Goal: Information Seeking & Learning: Learn about a topic

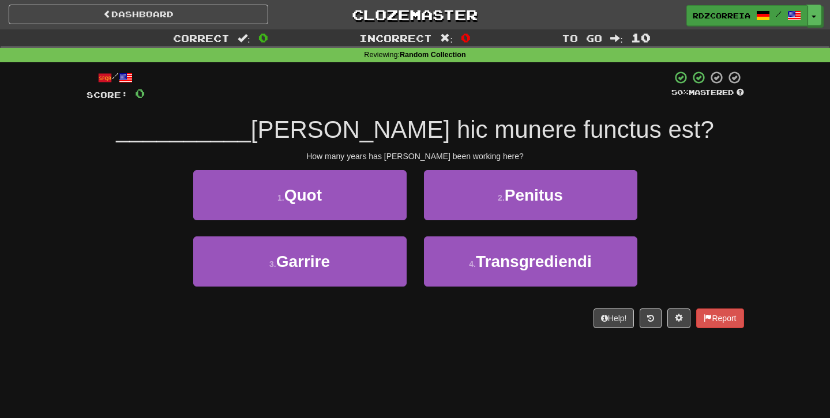
click at [713, 13] on span "rdzcorreia" at bounding box center [721, 15] width 58 height 10
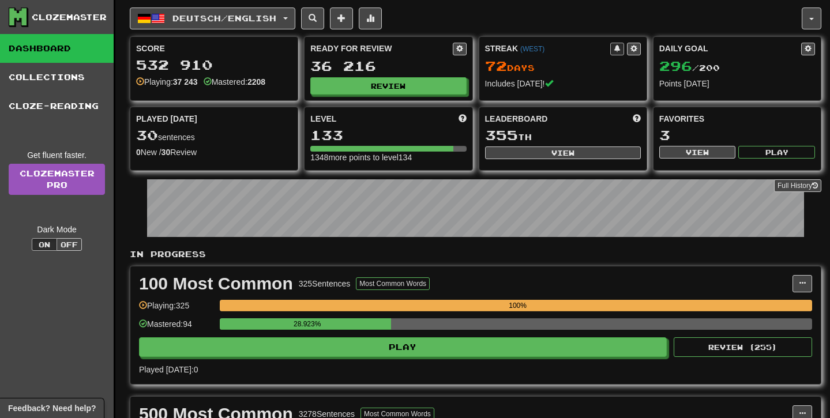
click at [288, 24] on button "Deutsch / English" at bounding box center [212, 18] width 165 height 22
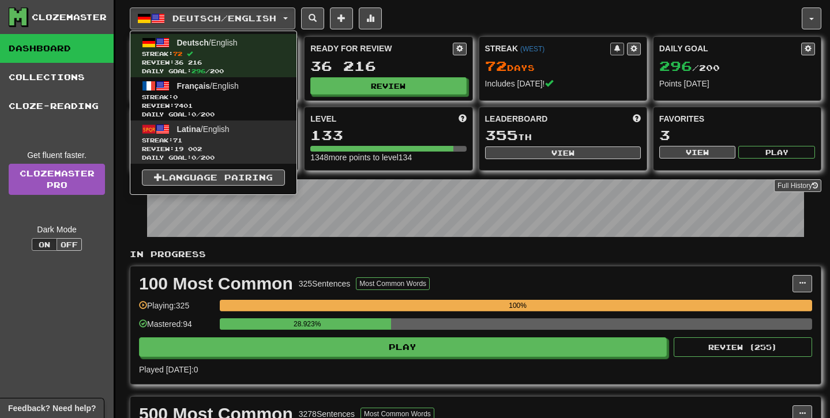
click at [236, 129] on link "Latina / English Streak: 71 Review: 19 002 Daily Goal: 0 / 200" at bounding box center [213, 141] width 166 height 43
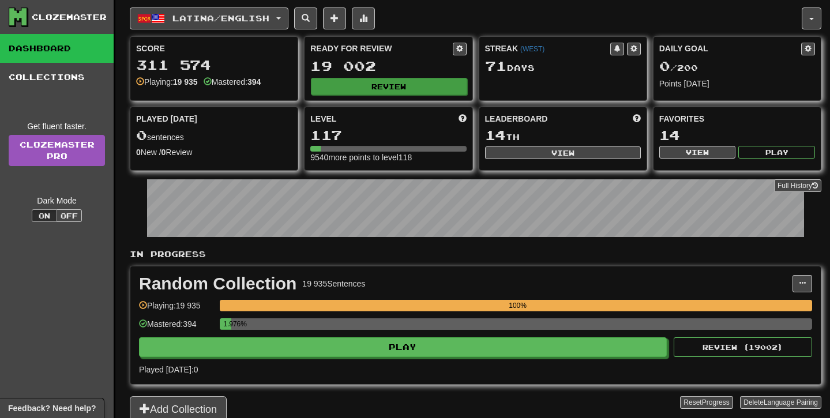
click at [404, 93] on button "Review" at bounding box center [389, 86] width 156 height 17
select select "**"
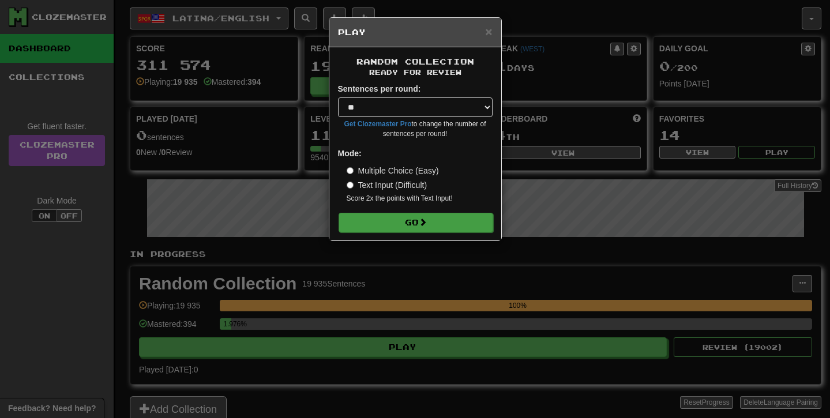
click at [410, 215] on button "Go" at bounding box center [415, 223] width 155 height 20
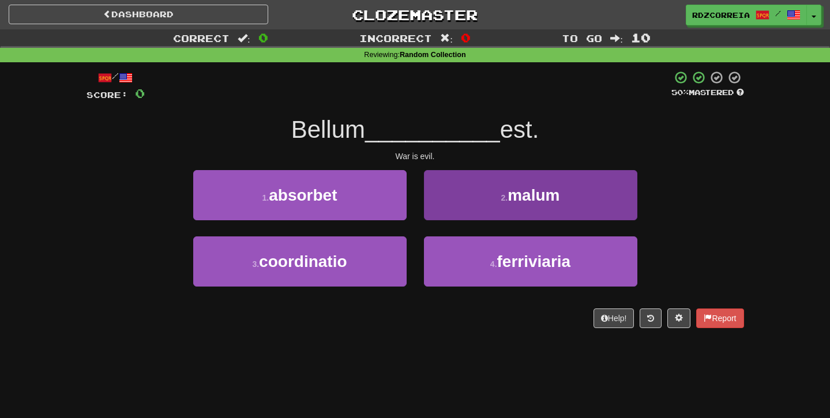
click at [480, 193] on button "2 . malum" at bounding box center [530, 195] width 213 height 50
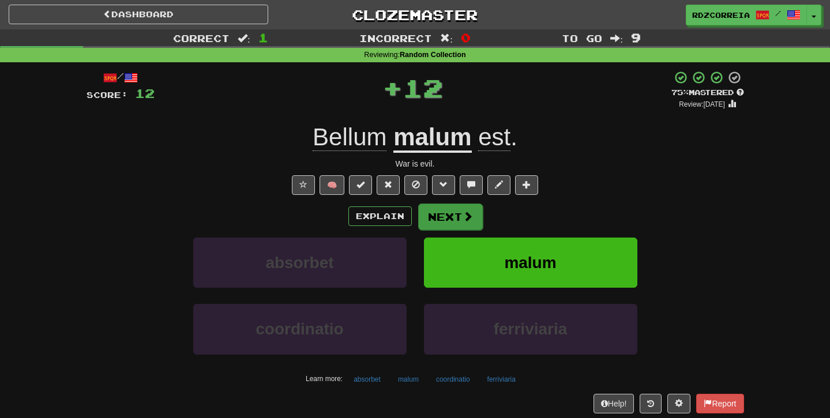
click at [446, 214] on button "Next" at bounding box center [450, 217] width 65 height 27
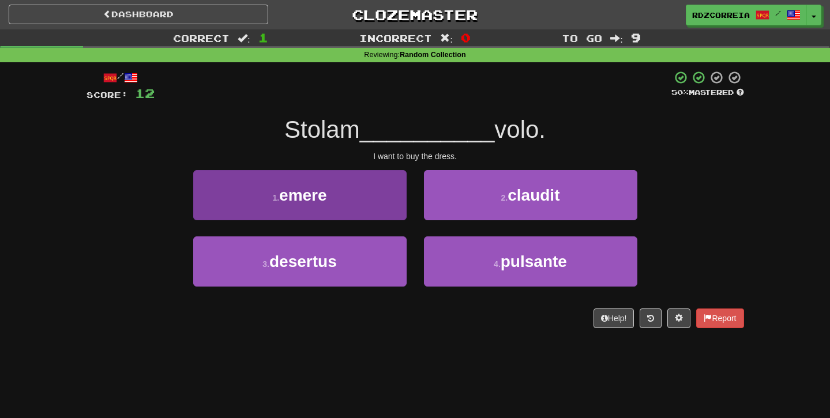
click at [386, 204] on button "1 . emere" at bounding box center [299, 195] width 213 height 50
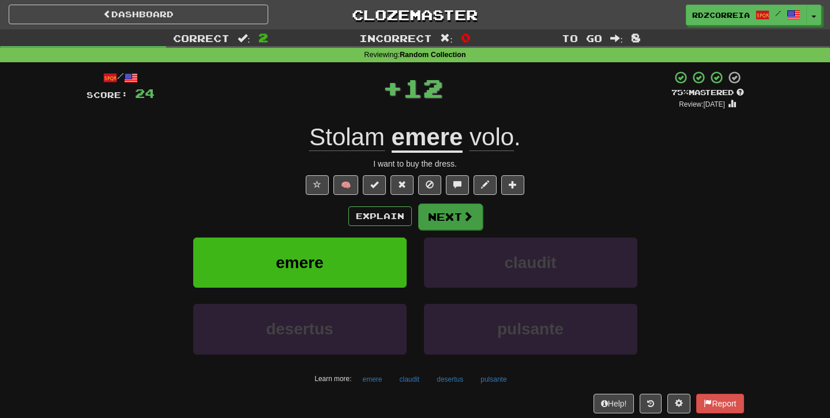
click at [437, 217] on button "Next" at bounding box center [450, 217] width 65 height 27
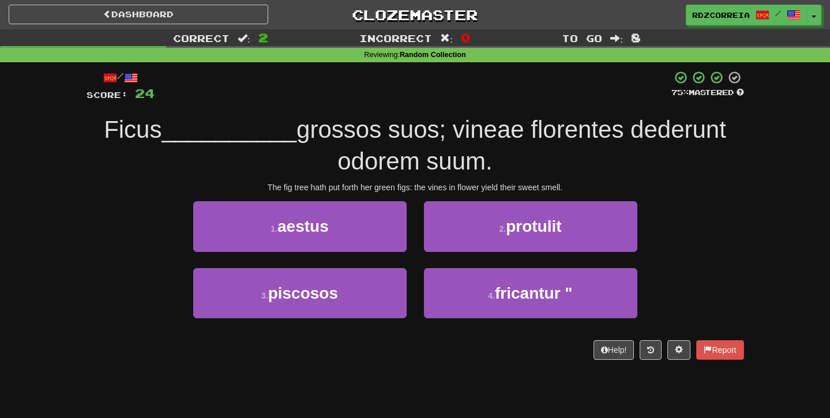
click at [332, 187] on div "The fig tree hath put forth her green figs: the vines in flower yield their swe…" at bounding box center [414, 188] width 657 height 12
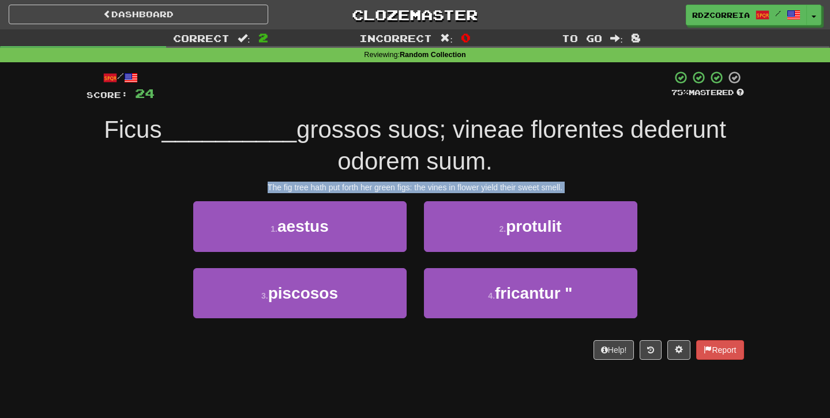
click at [345, 186] on div "The fig tree hath put forth her green figs: the vines in flower yield their swe…" at bounding box center [414, 188] width 657 height 12
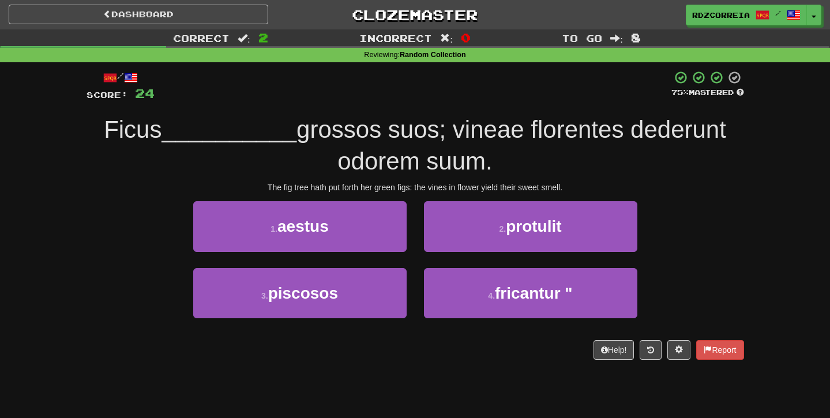
click at [345, 185] on div "The fig tree hath put forth her green figs: the vines in flower yield their swe…" at bounding box center [414, 188] width 657 height 12
click at [321, 263] on div "1 . aestus" at bounding box center [299, 234] width 231 height 66
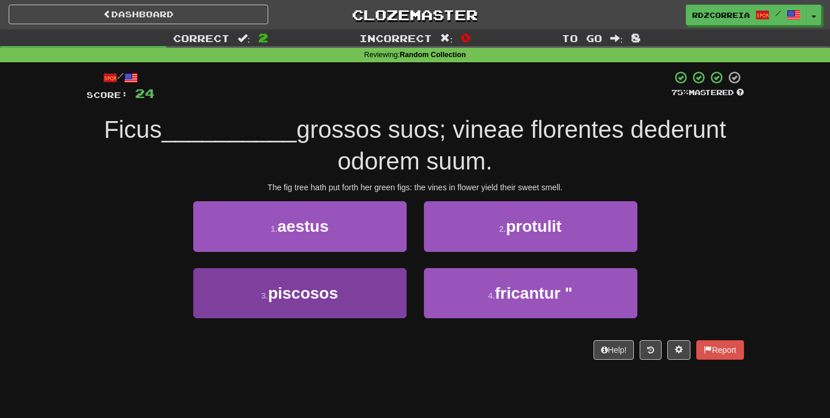
click at [343, 274] on button "3 . piscosos" at bounding box center [299, 293] width 213 height 50
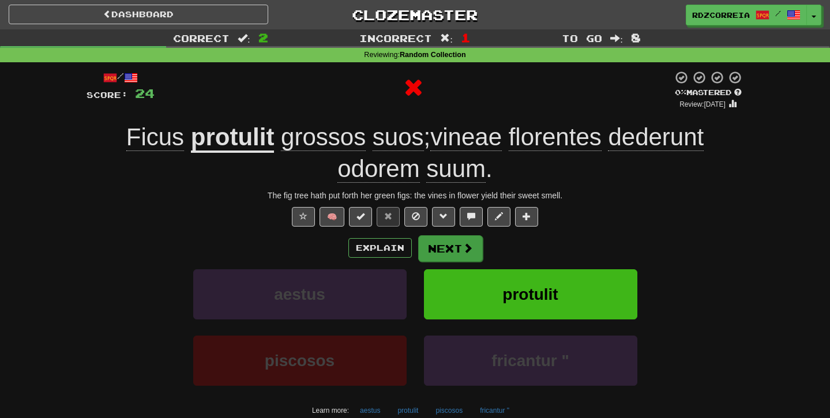
click at [434, 239] on button "Next" at bounding box center [450, 248] width 65 height 27
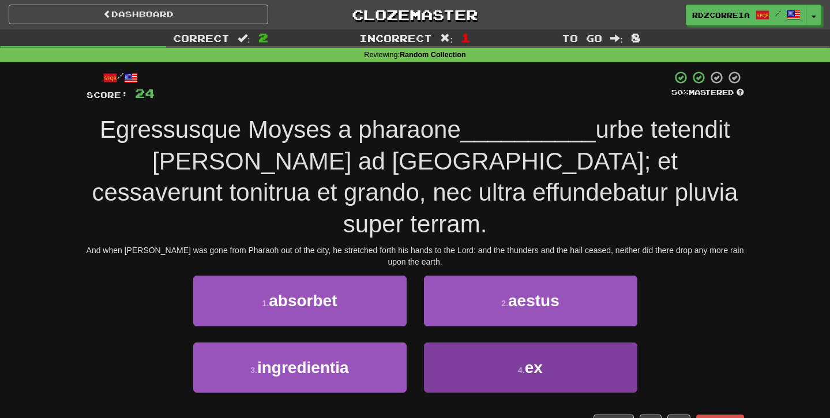
click at [524, 366] on small "4 ." at bounding box center [521, 370] width 7 height 9
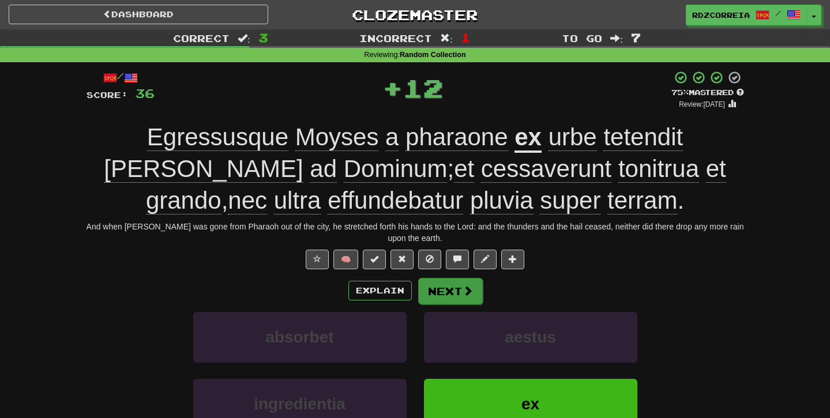
click at [469, 285] on span at bounding box center [467, 290] width 10 height 10
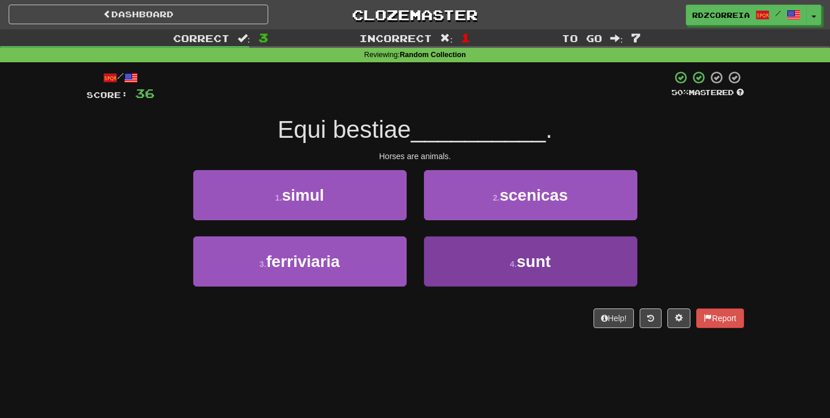
click at [488, 265] on button "4 . sunt" at bounding box center [530, 261] width 213 height 50
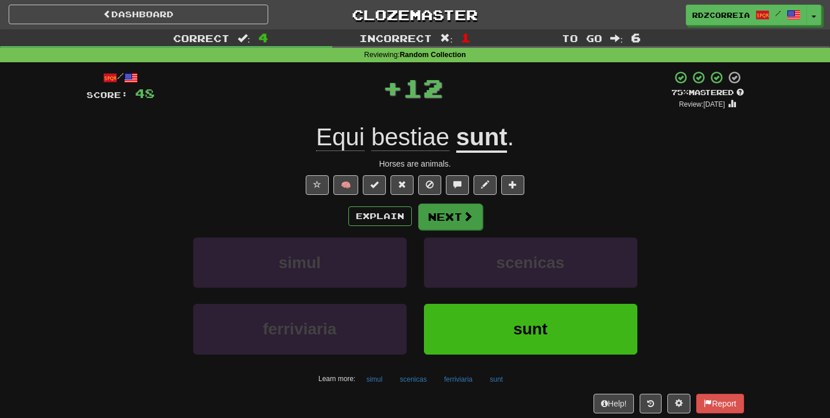
click at [448, 215] on button "Next" at bounding box center [450, 217] width 65 height 27
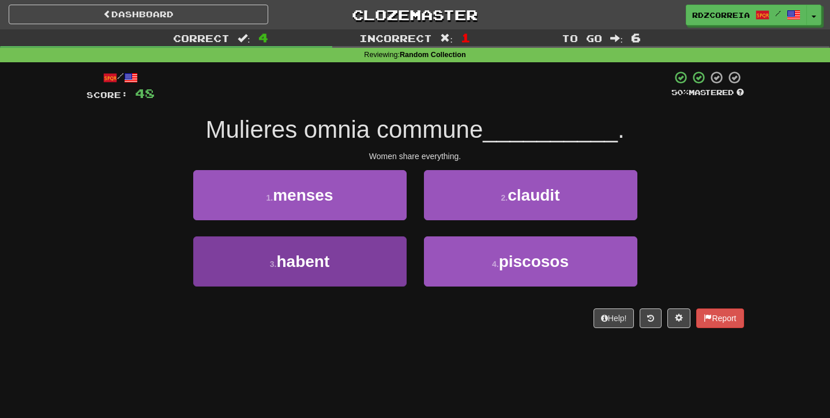
click at [337, 248] on button "3 . habent" at bounding box center [299, 261] width 213 height 50
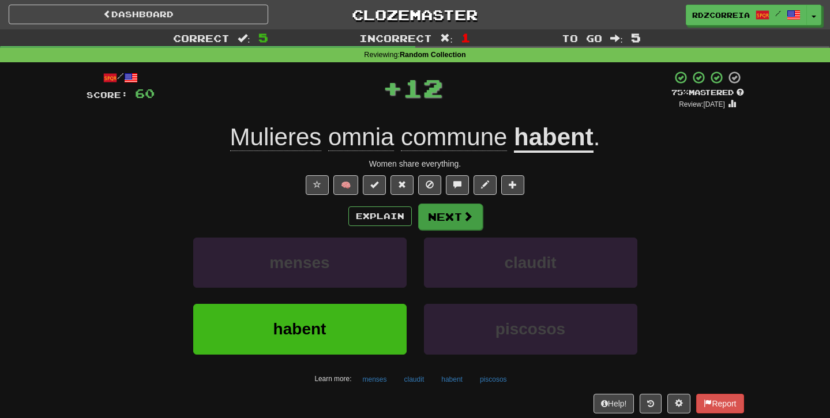
click at [462, 215] on span at bounding box center [467, 216] width 10 height 10
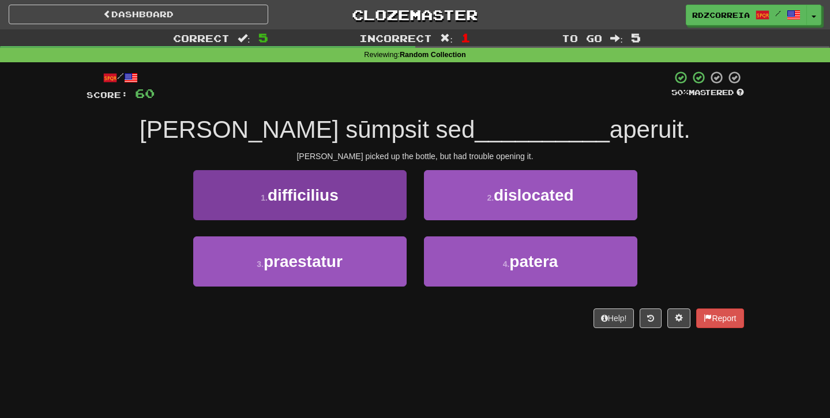
click at [335, 193] on span "difficilius" at bounding box center [303, 195] width 71 height 18
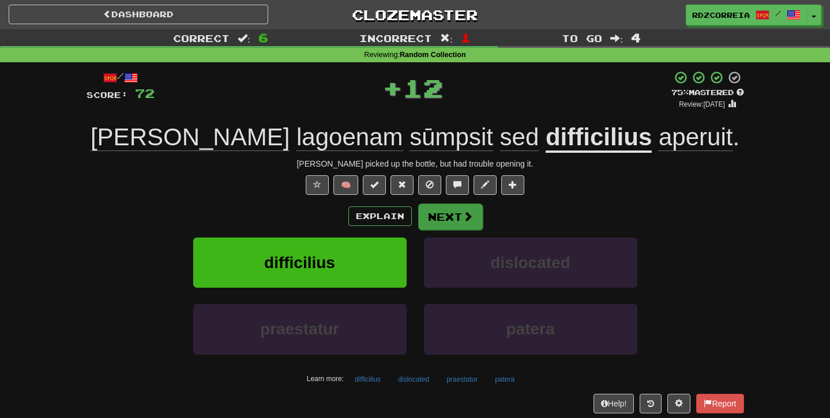
click at [468, 221] on button "Next" at bounding box center [450, 217] width 65 height 27
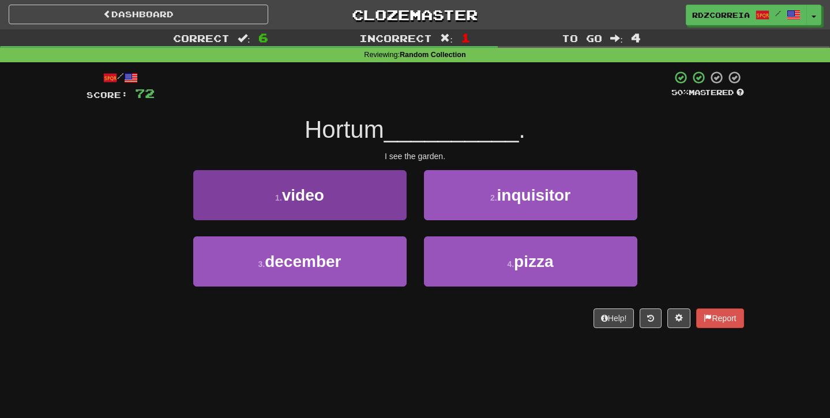
click at [374, 205] on button "1 . video" at bounding box center [299, 195] width 213 height 50
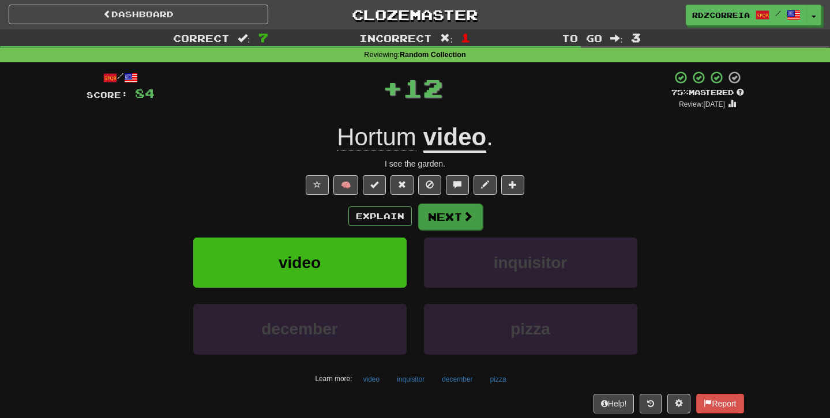
click at [442, 212] on button "Next" at bounding box center [450, 217] width 65 height 27
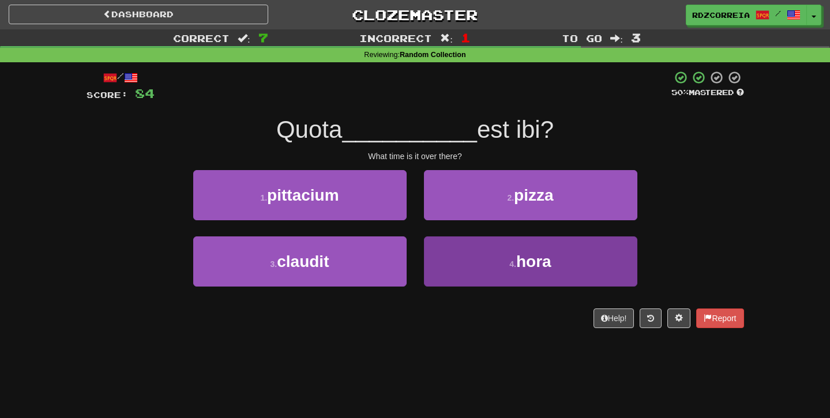
click at [484, 254] on button "4 . hora" at bounding box center [530, 261] width 213 height 50
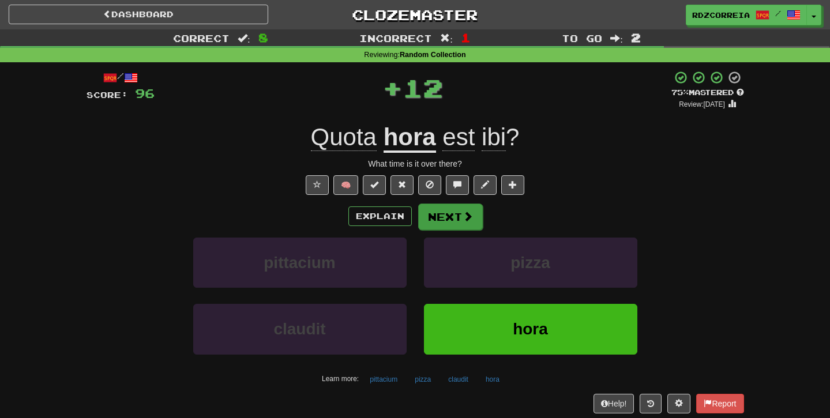
click at [465, 217] on span at bounding box center [467, 216] width 10 height 10
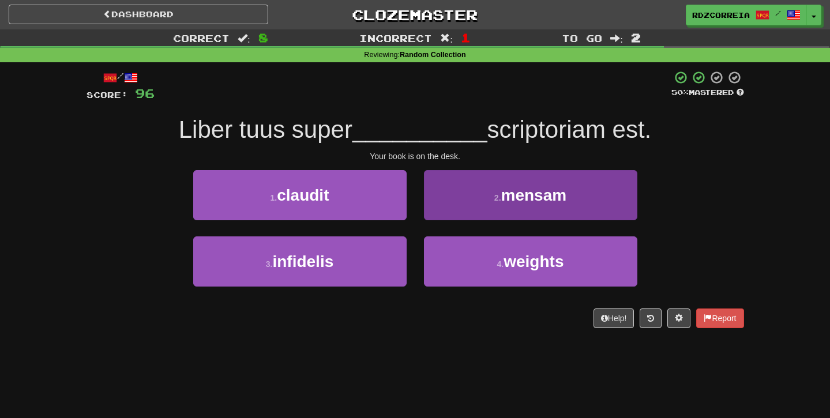
click at [485, 207] on button "2 . mensam" at bounding box center [530, 195] width 213 height 50
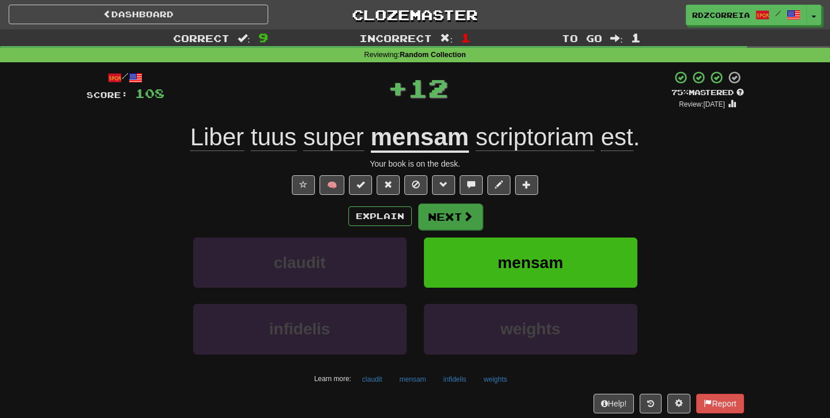
click at [458, 221] on button "Next" at bounding box center [450, 217] width 65 height 27
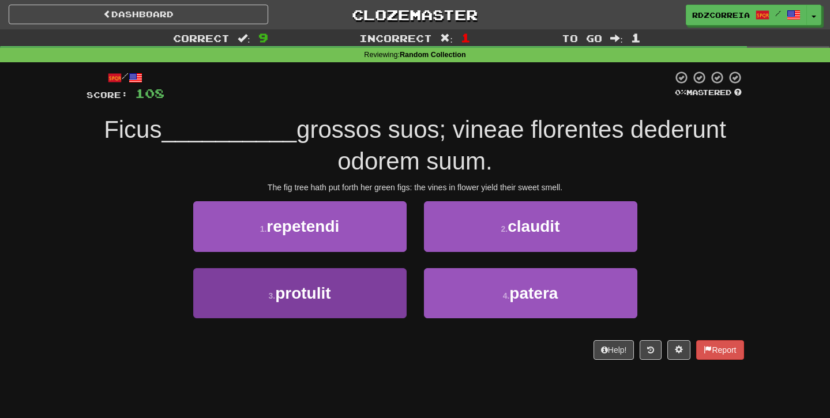
click at [378, 274] on button "3 . protulit" at bounding box center [299, 293] width 213 height 50
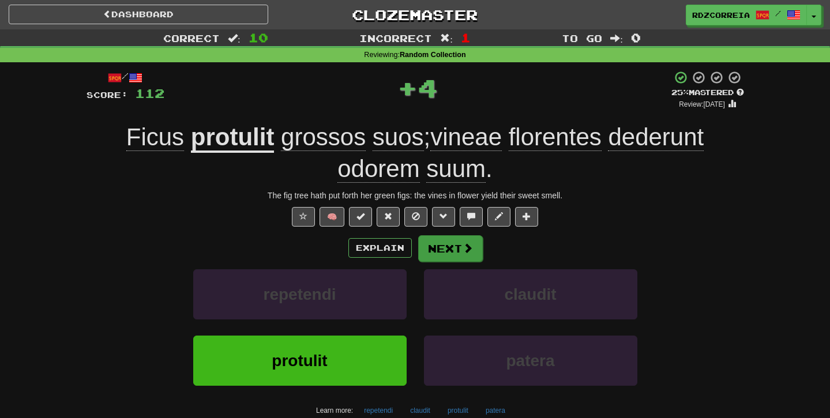
click at [454, 246] on button "Next" at bounding box center [450, 248] width 65 height 27
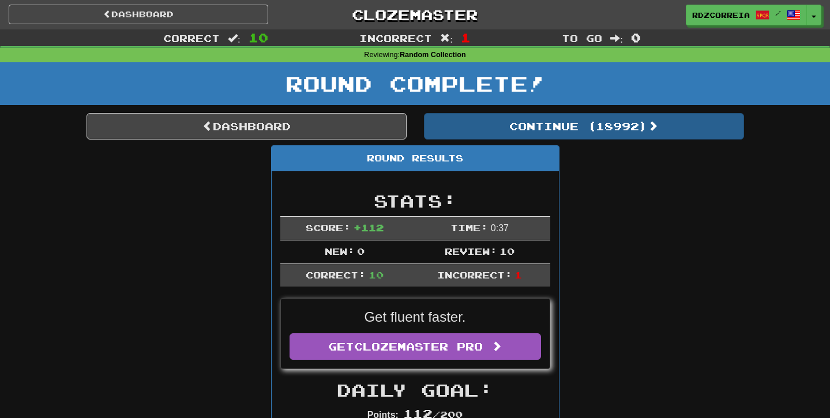
click at [530, 113] on button "Continue ( 18992 )" at bounding box center [584, 126] width 320 height 27
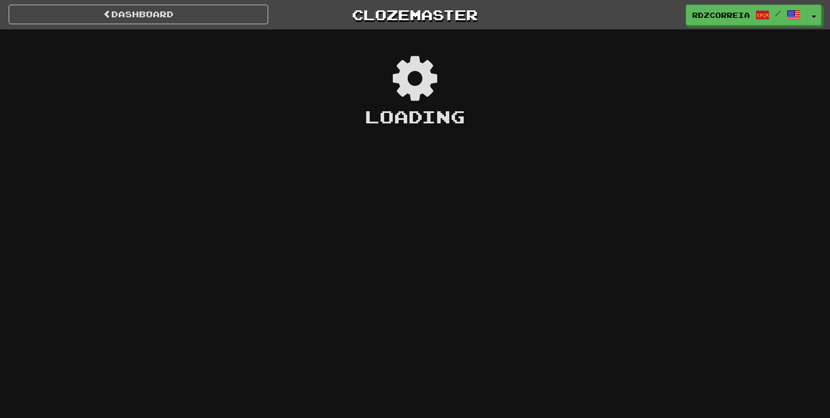
click at [526, 120] on div "Loading" at bounding box center [415, 116] width 830 height 25
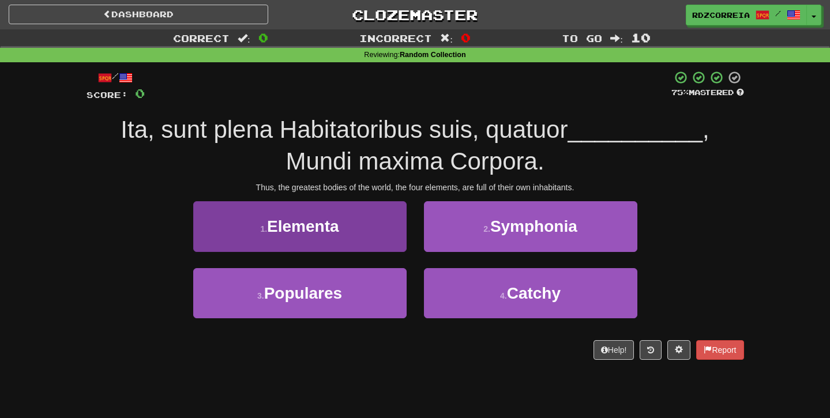
click at [378, 231] on button "1 . Elementa" at bounding box center [299, 226] width 213 height 50
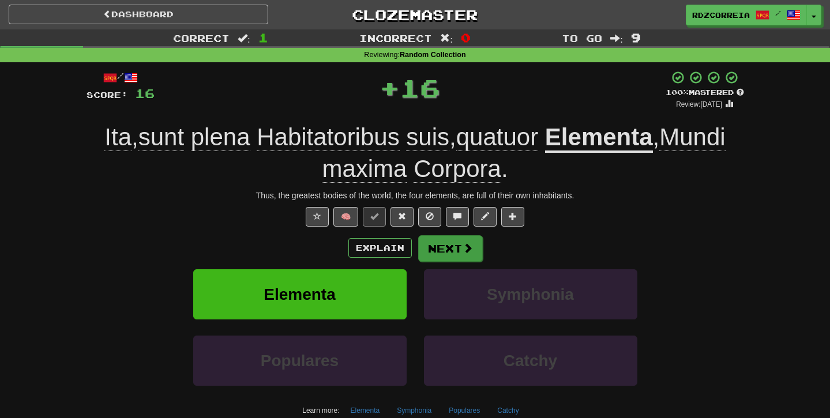
click at [441, 245] on button "Next" at bounding box center [450, 248] width 65 height 27
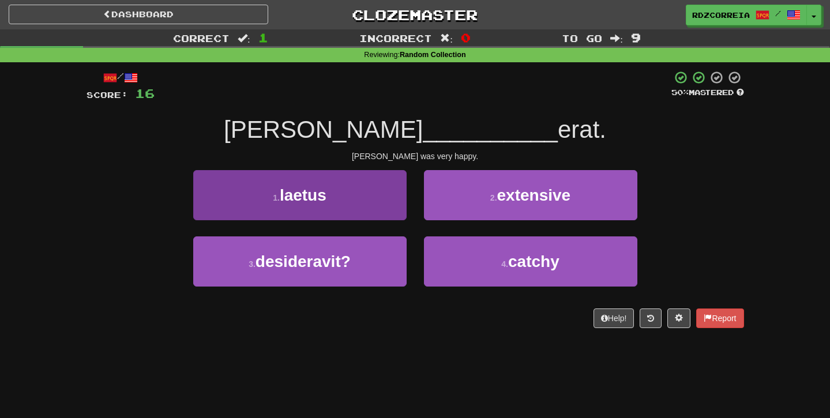
click at [368, 206] on button "1 . laetus" at bounding box center [299, 195] width 213 height 50
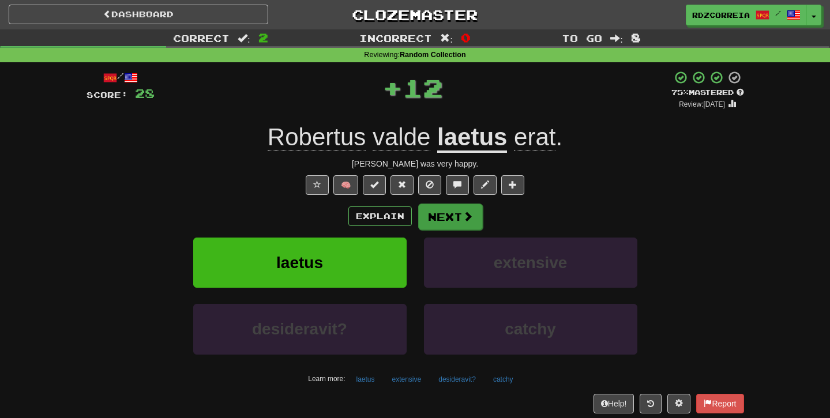
click at [456, 207] on button "Next" at bounding box center [450, 217] width 65 height 27
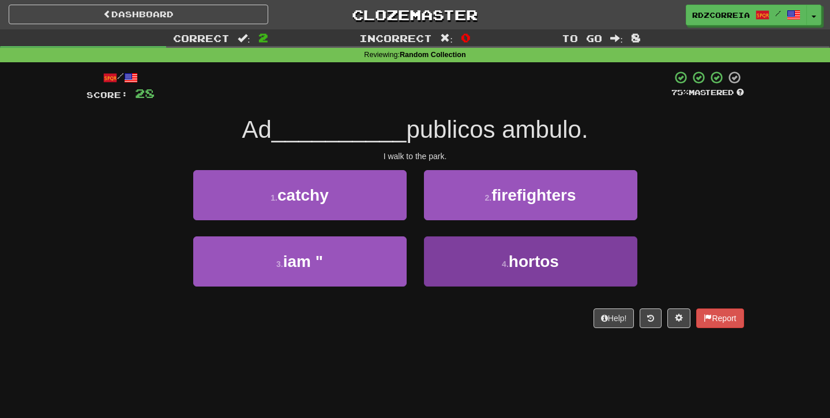
click at [488, 263] on button "4 . hortos" at bounding box center [530, 261] width 213 height 50
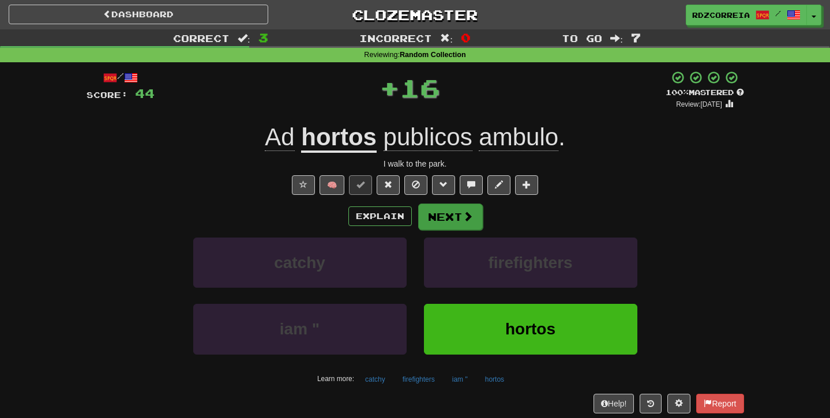
click at [461, 225] on button "Next" at bounding box center [450, 217] width 65 height 27
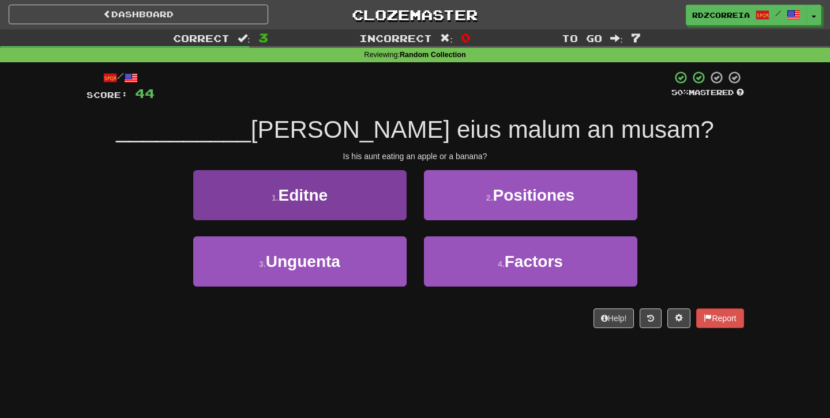
click at [389, 210] on button "1 . Editne" at bounding box center [299, 195] width 213 height 50
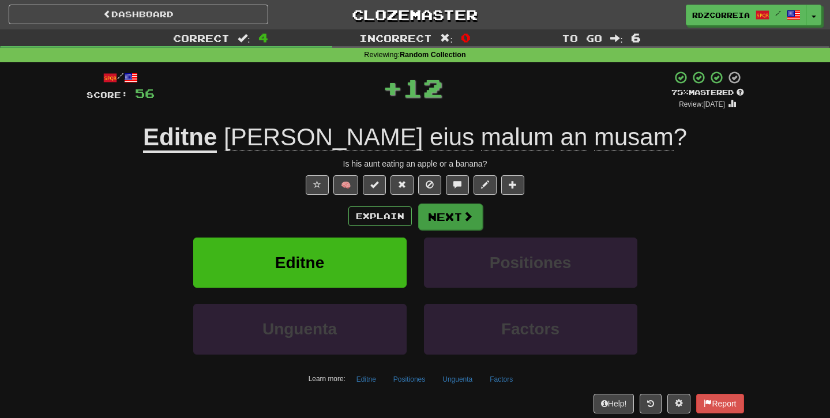
click at [462, 211] on span at bounding box center [467, 216] width 10 height 10
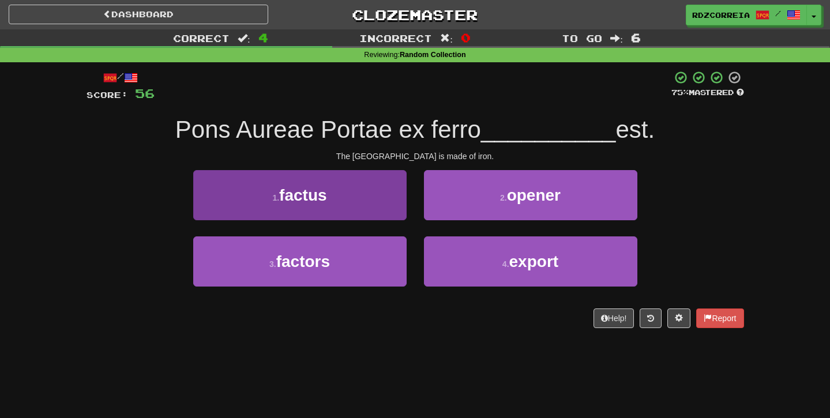
click at [376, 209] on button "1 . factus" at bounding box center [299, 195] width 213 height 50
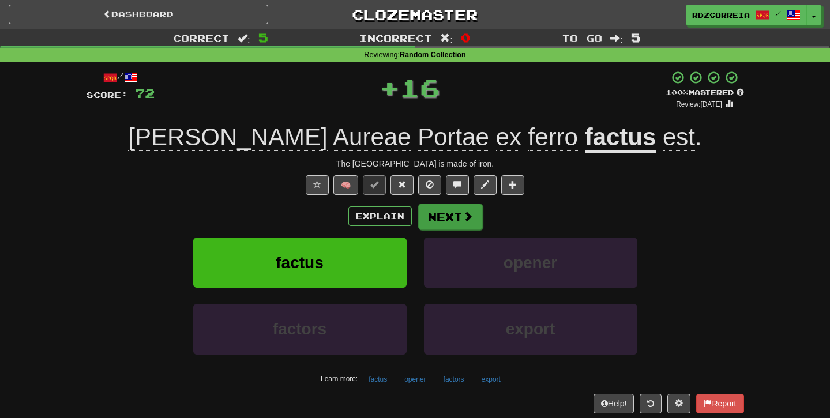
click at [458, 224] on button "Next" at bounding box center [450, 217] width 65 height 27
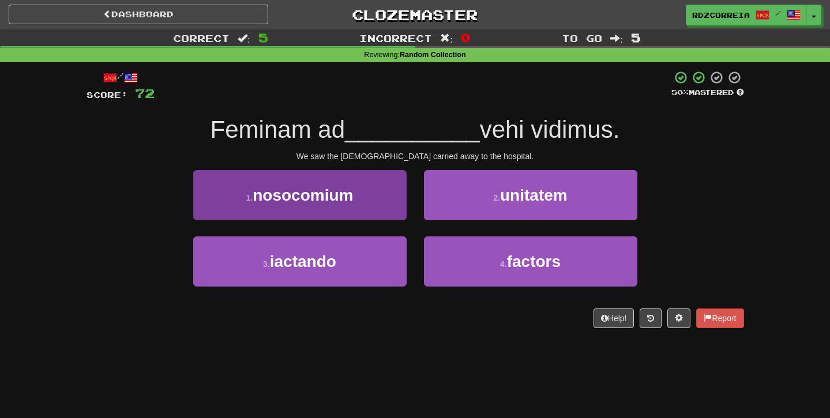
click at [387, 198] on button "1 . nosocomium" at bounding box center [299, 195] width 213 height 50
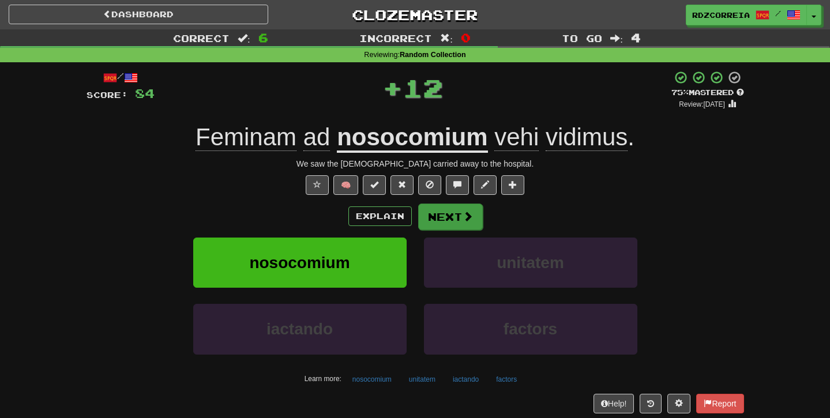
click at [447, 214] on button "Next" at bounding box center [450, 217] width 65 height 27
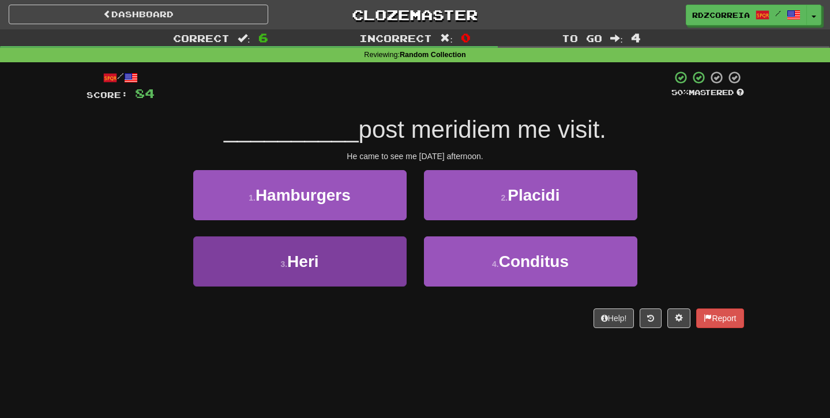
click at [355, 246] on button "3 . Heri" at bounding box center [299, 261] width 213 height 50
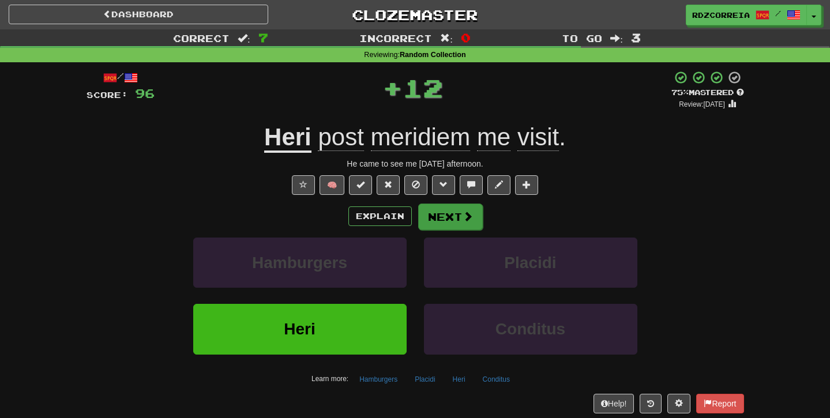
click at [445, 219] on button "Next" at bounding box center [450, 217] width 65 height 27
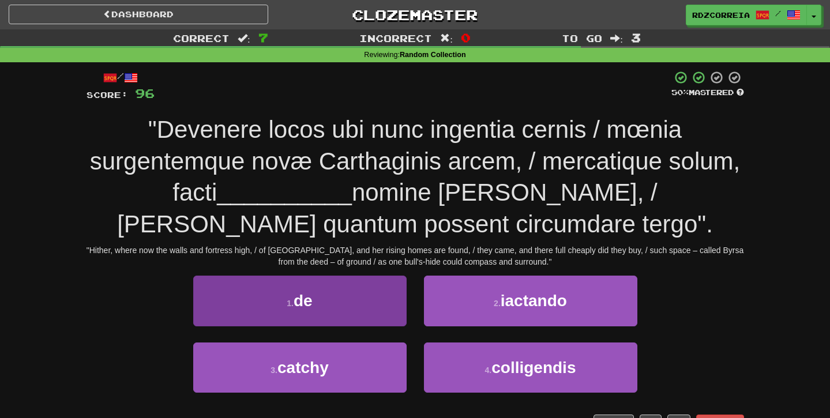
click at [325, 299] on button "1 . de" at bounding box center [299, 301] width 213 height 50
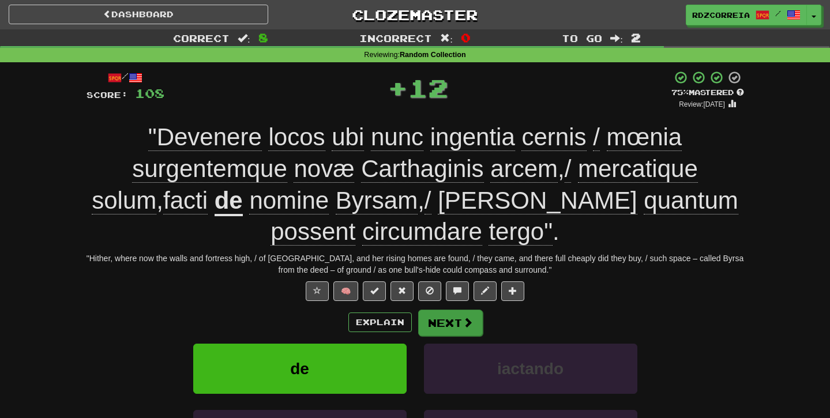
click at [457, 310] on button "Next" at bounding box center [450, 323] width 65 height 27
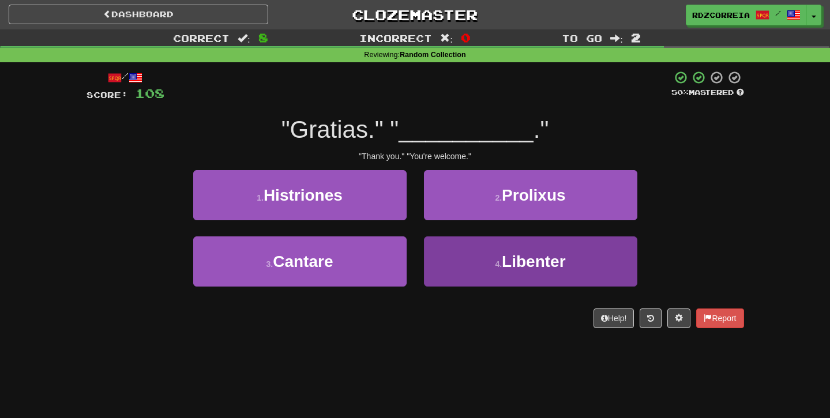
click at [462, 258] on button "4 . Libenter" at bounding box center [530, 261] width 213 height 50
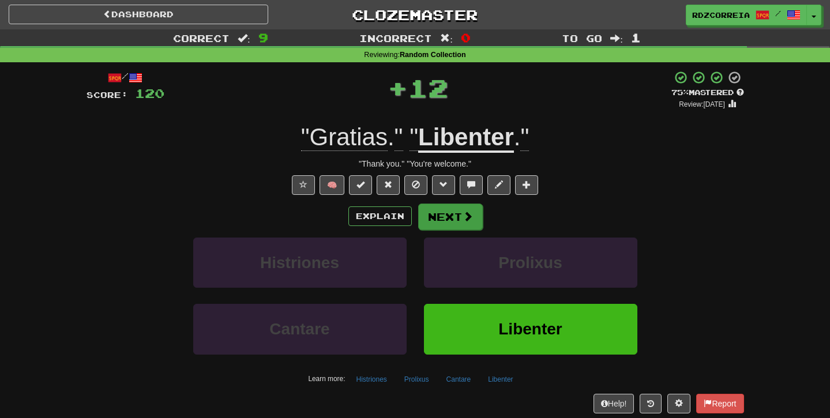
click at [455, 223] on button "Next" at bounding box center [450, 217] width 65 height 27
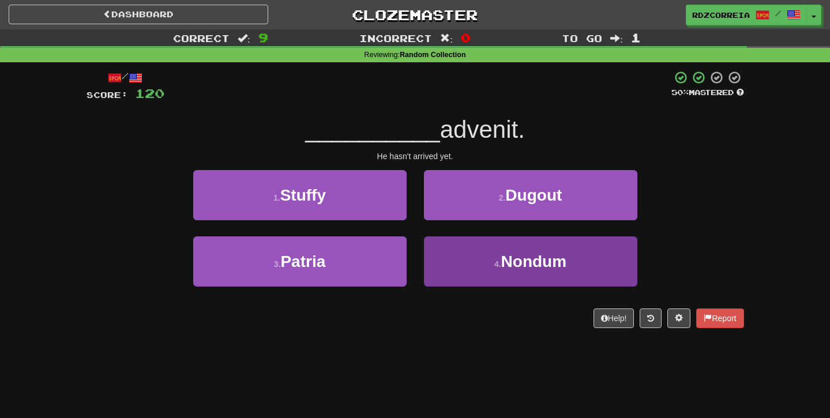
click at [477, 273] on button "4 . Nondum" at bounding box center [530, 261] width 213 height 50
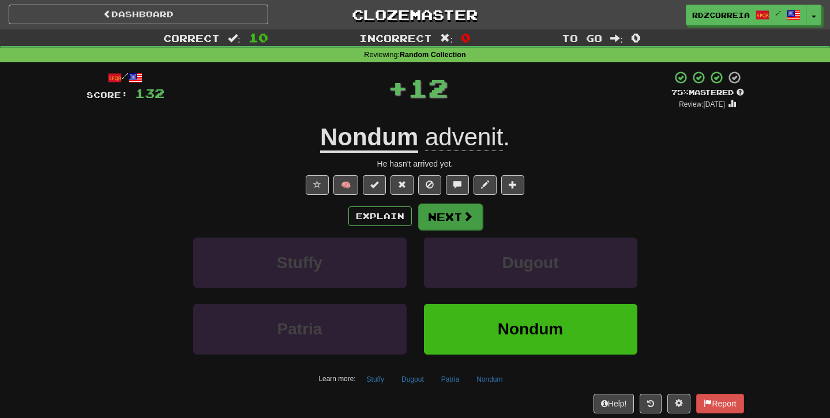
click at [453, 218] on button "Next" at bounding box center [450, 217] width 65 height 27
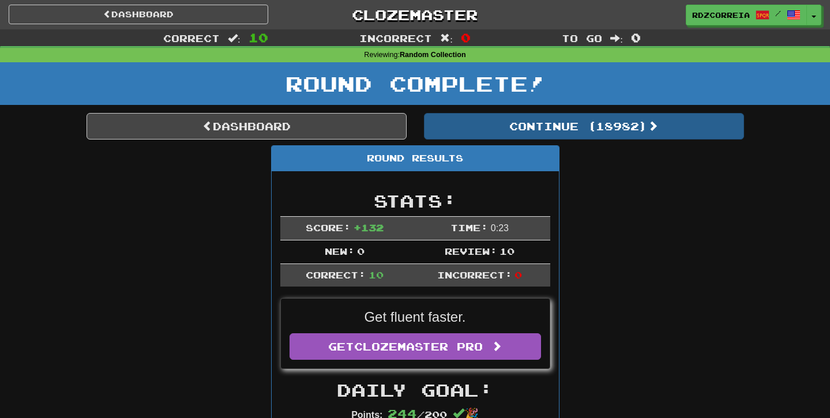
click at [503, 130] on button "Continue ( 18982 )" at bounding box center [584, 126] width 320 height 27
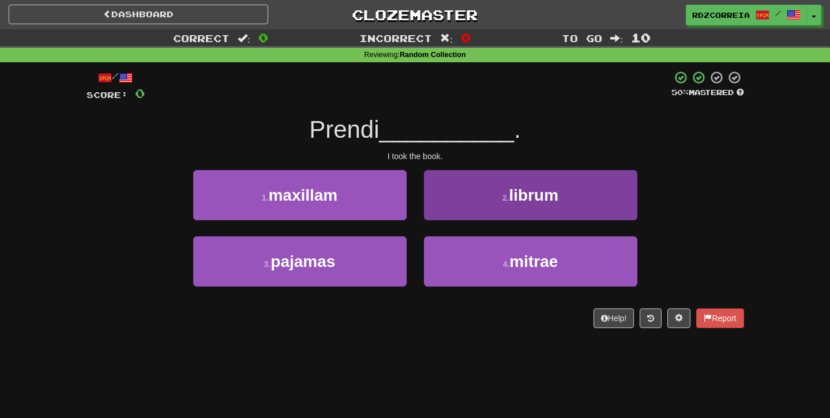
click at [517, 198] on span "librum" at bounding box center [534, 195] width 50 height 18
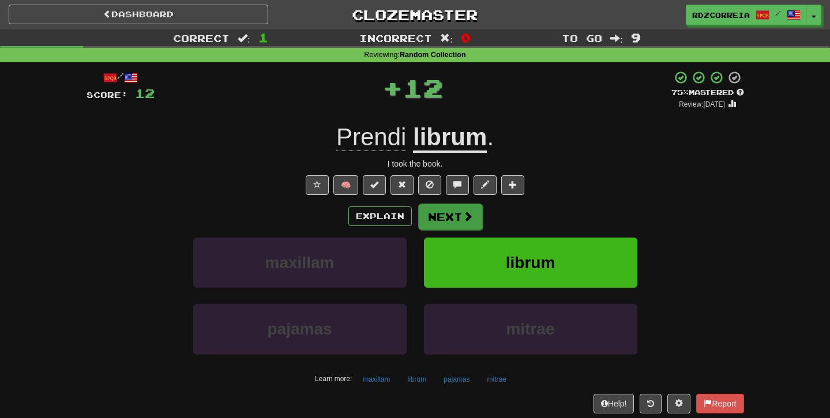
click at [470, 222] on button "Next" at bounding box center [450, 217] width 65 height 27
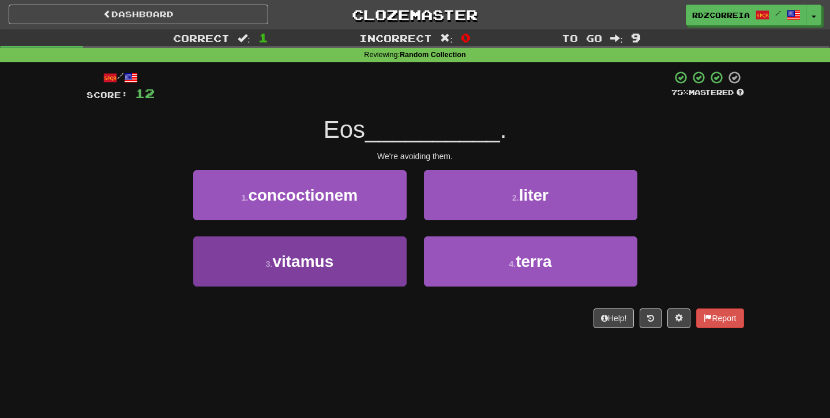
click at [344, 251] on button "3 . vitamus" at bounding box center [299, 261] width 213 height 50
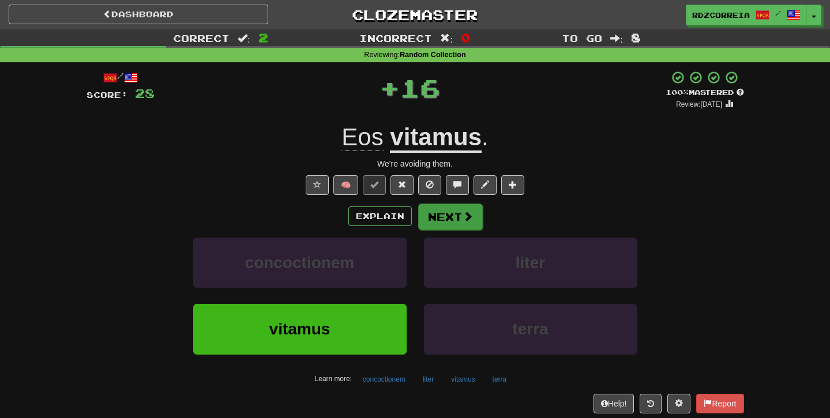
click at [442, 217] on button "Next" at bounding box center [450, 217] width 65 height 27
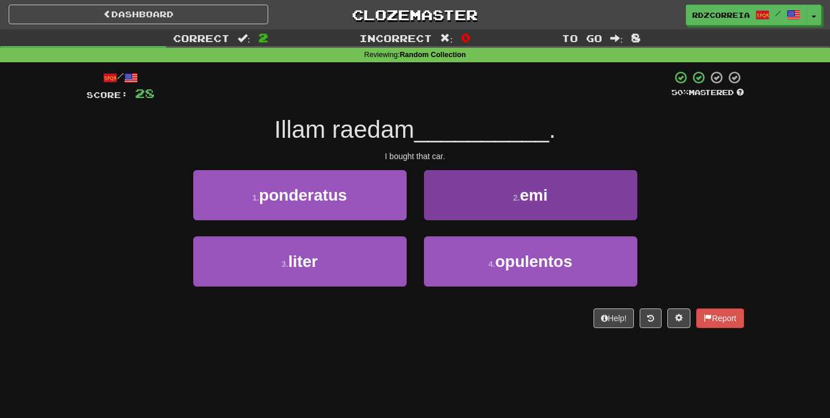
click at [512, 209] on button "2 . emi" at bounding box center [530, 195] width 213 height 50
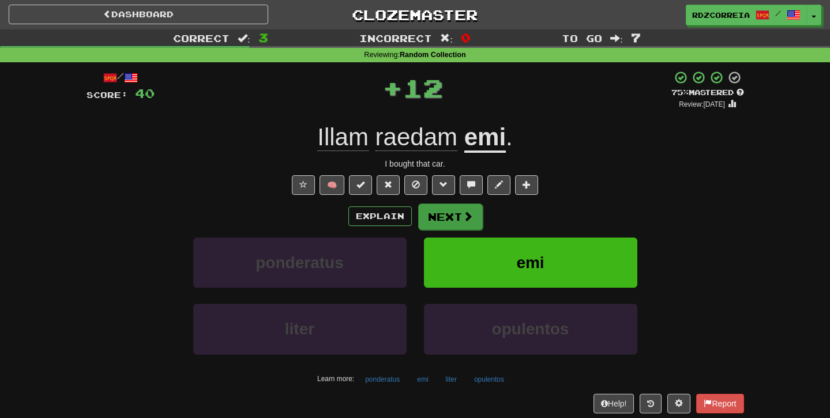
click at [464, 216] on span at bounding box center [467, 216] width 10 height 10
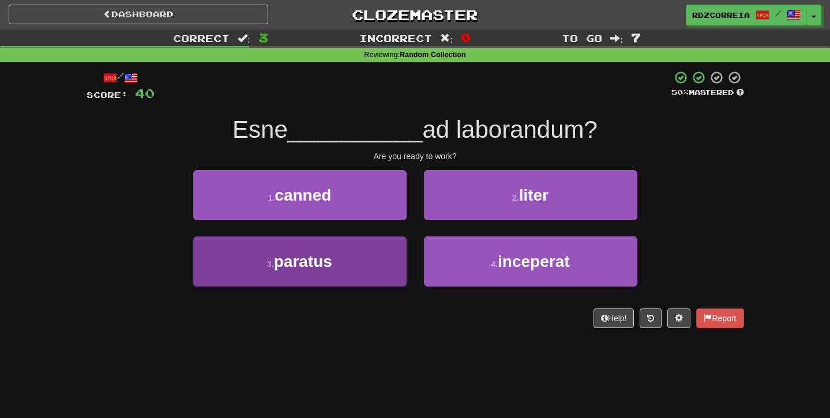
click at [342, 264] on button "3 . paratus" at bounding box center [299, 261] width 213 height 50
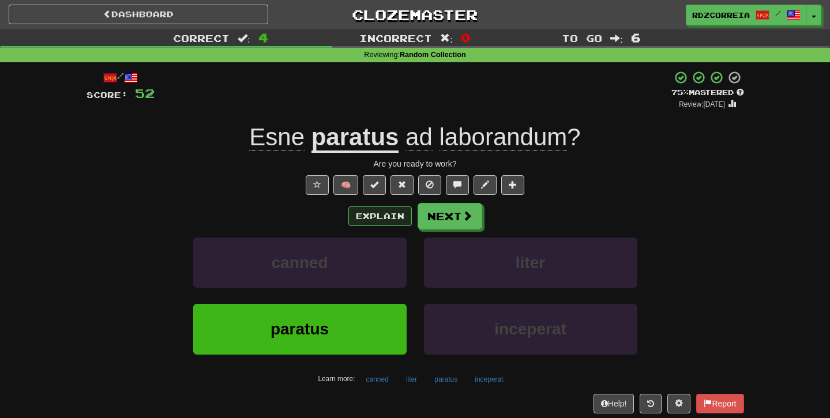
click at [371, 220] on button "Explain" at bounding box center [379, 216] width 63 height 20
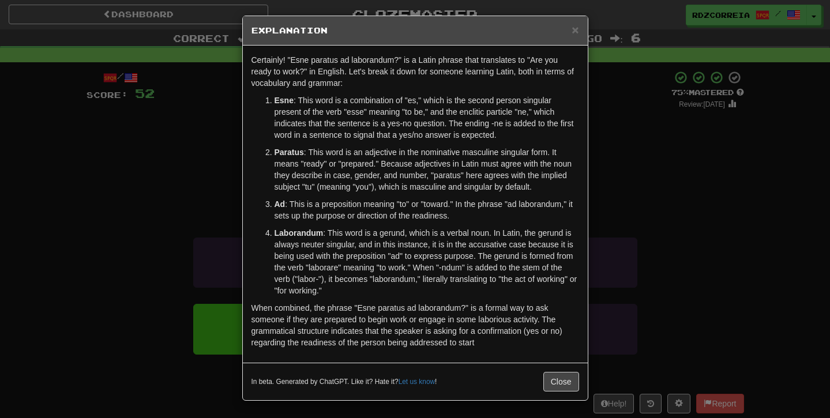
scroll to position [2, 0]
click at [312, 225] on ol "Esne : This word is a combination of "es," which is the second person singular …" at bounding box center [414, 196] width 327 height 202
copy strong "Laborandum"
click at [537, 379] on div "In beta. Generated by ChatGPT. Like it? Hate it? Let us know ! Close" at bounding box center [414, 382] width 327 height 20
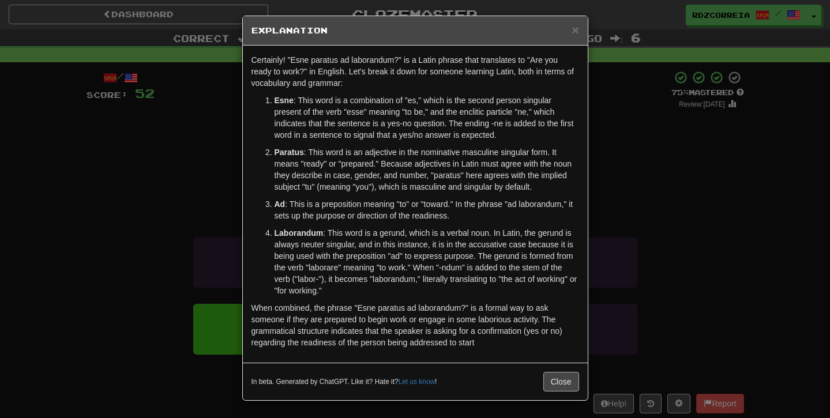
click at [558, 378] on button "Close" at bounding box center [561, 382] width 36 height 20
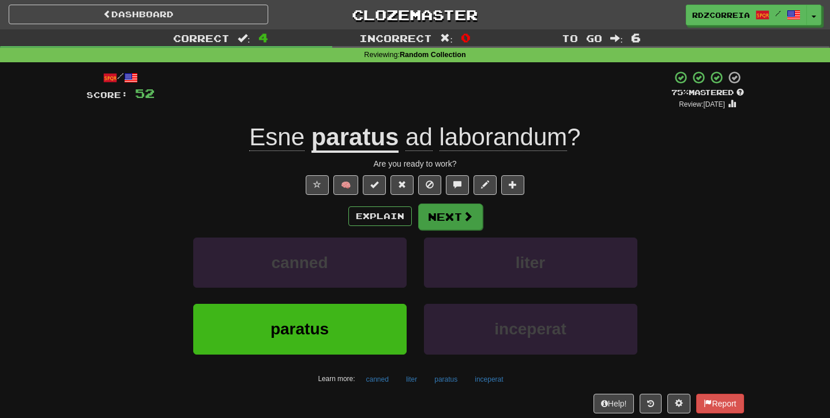
click at [460, 221] on button "Next" at bounding box center [450, 217] width 65 height 27
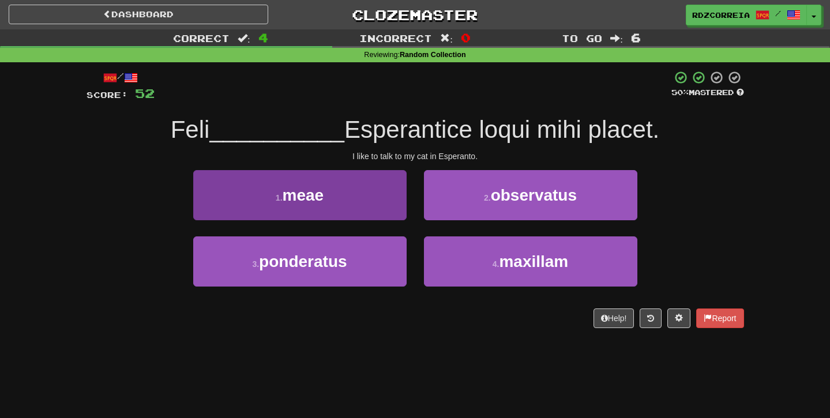
click at [375, 187] on button "1 . meae" at bounding box center [299, 195] width 213 height 50
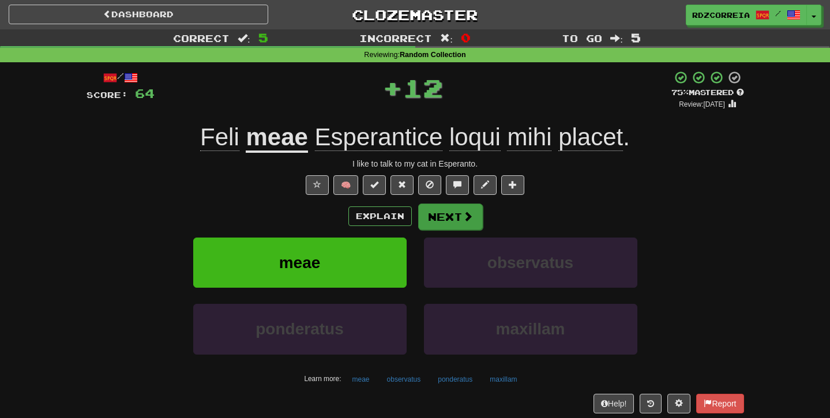
click at [424, 207] on button "Next" at bounding box center [450, 217] width 65 height 27
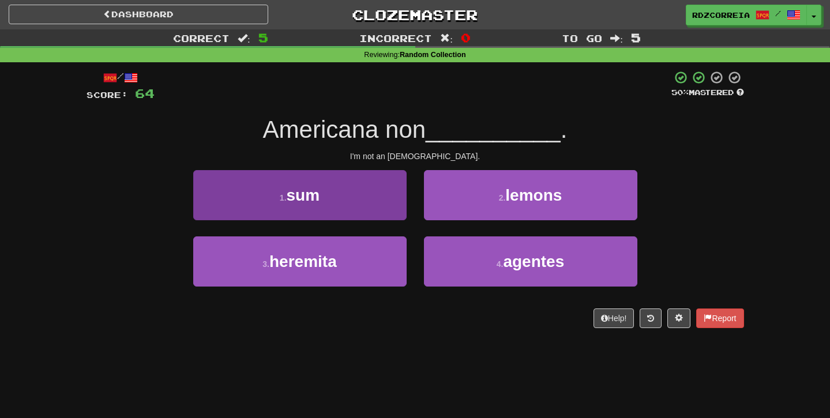
click at [386, 193] on button "1 . sum" at bounding box center [299, 195] width 213 height 50
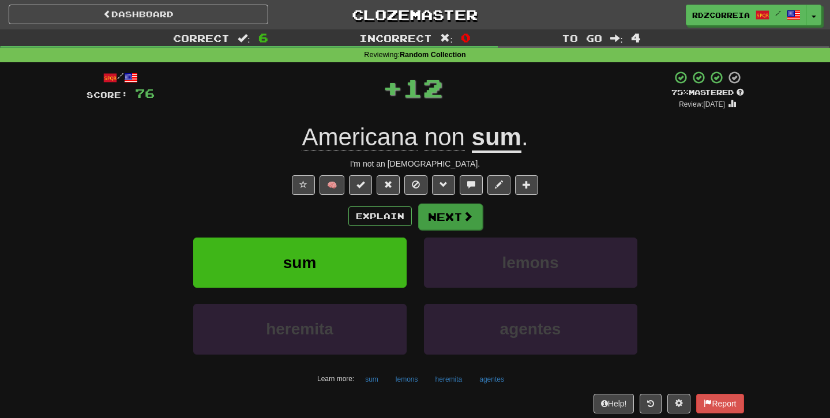
click at [439, 216] on button "Next" at bounding box center [450, 217] width 65 height 27
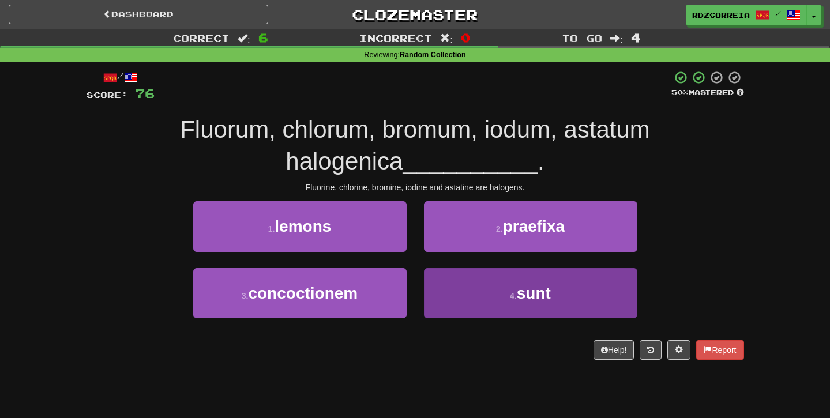
click at [473, 296] on button "4 . sunt" at bounding box center [530, 293] width 213 height 50
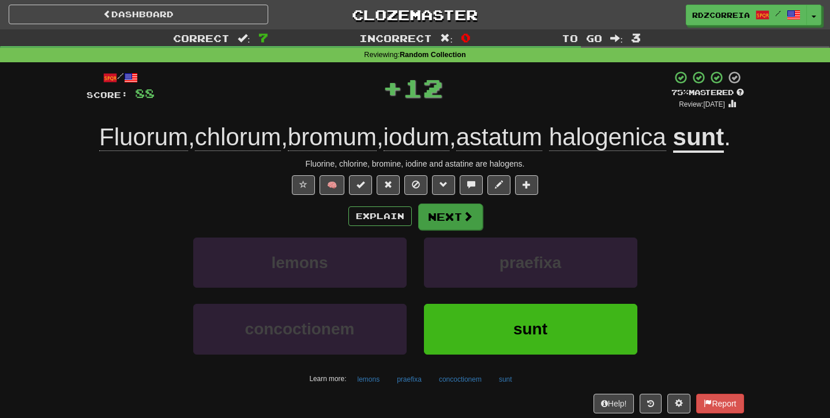
click at [454, 230] on button "Next" at bounding box center [450, 217] width 65 height 27
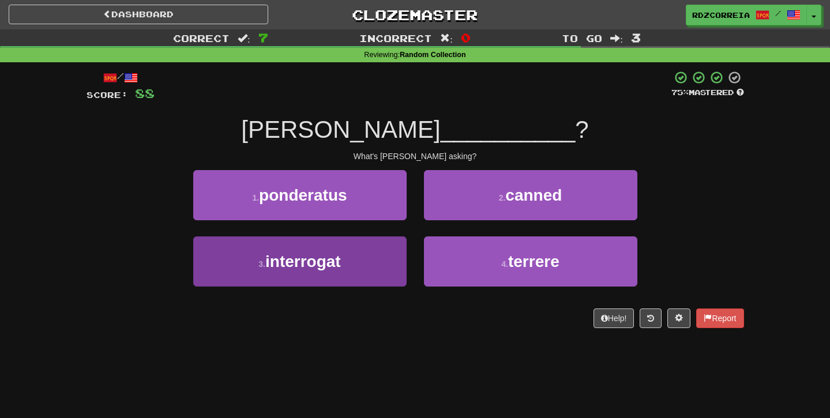
click at [352, 255] on button "3 . interrogat" at bounding box center [299, 261] width 213 height 50
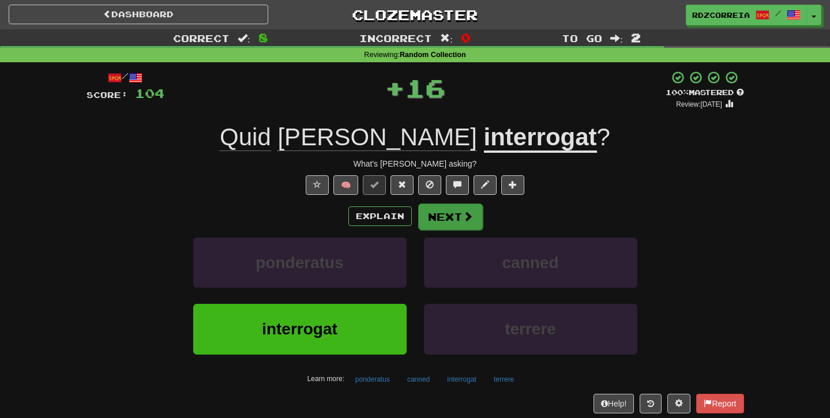
click at [454, 219] on button "Next" at bounding box center [450, 217] width 65 height 27
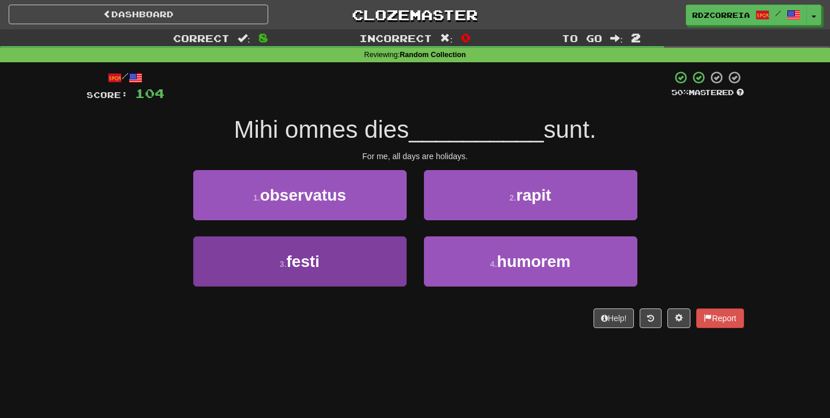
click at [311, 256] on span "festi" at bounding box center [303, 262] width 33 height 18
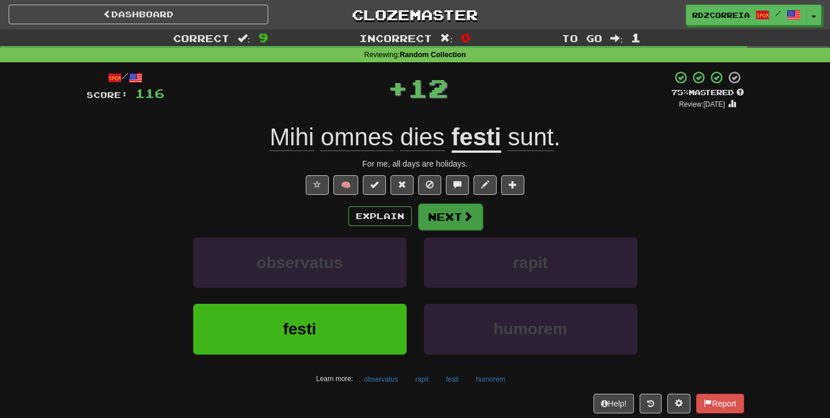
click at [446, 209] on button "Next" at bounding box center [450, 217] width 65 height 27
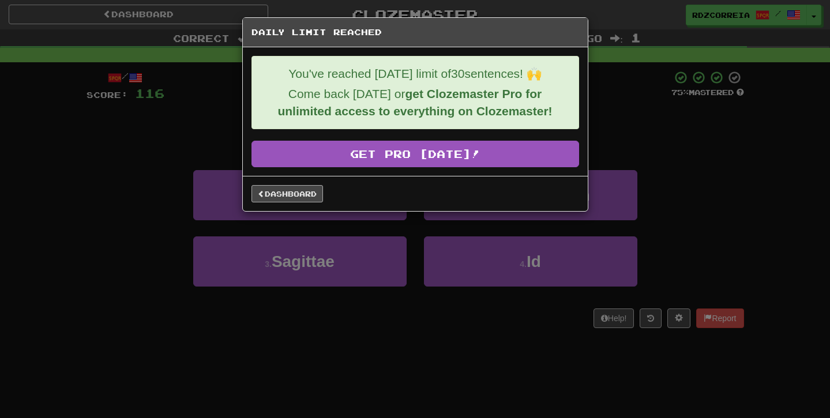
click at [300, 194] on link "Dashboard" at bounding box center [286, 193] width 71 height 17
